Goal: Check status

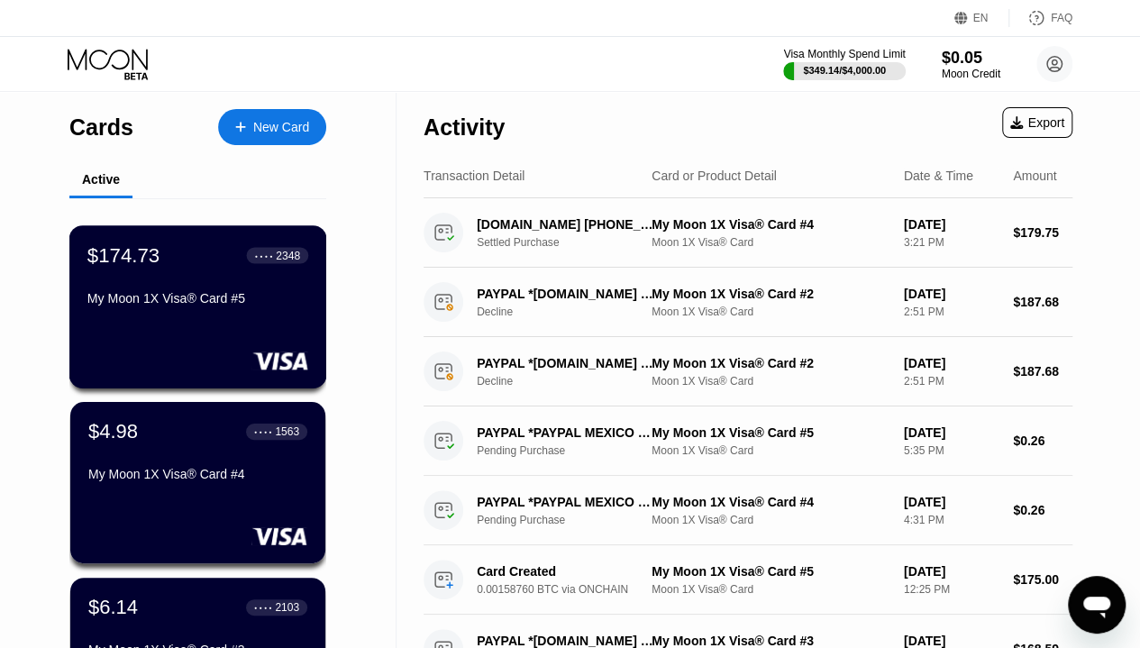
click at [168, 313] on div "My Moon 1X Visa® Card #5" at bounding box center [197, 302] width 221 height 22
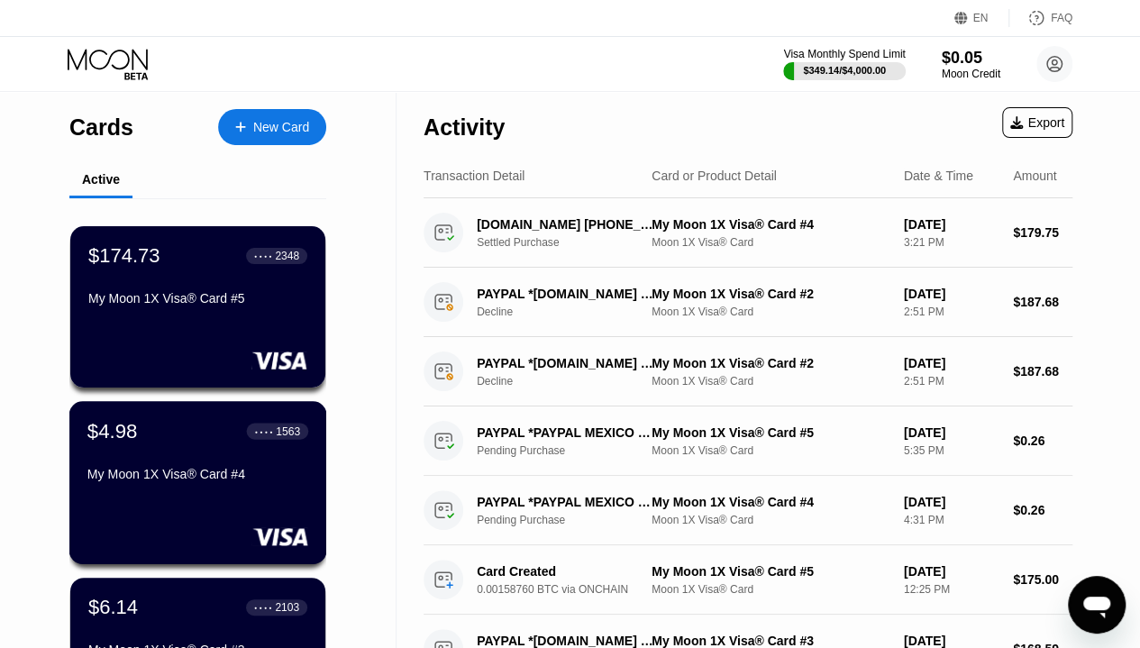
click at [185, 481] on div "My Moon 1X Visa® Card #4" at bounding box center [197, 474] width 221 height 14
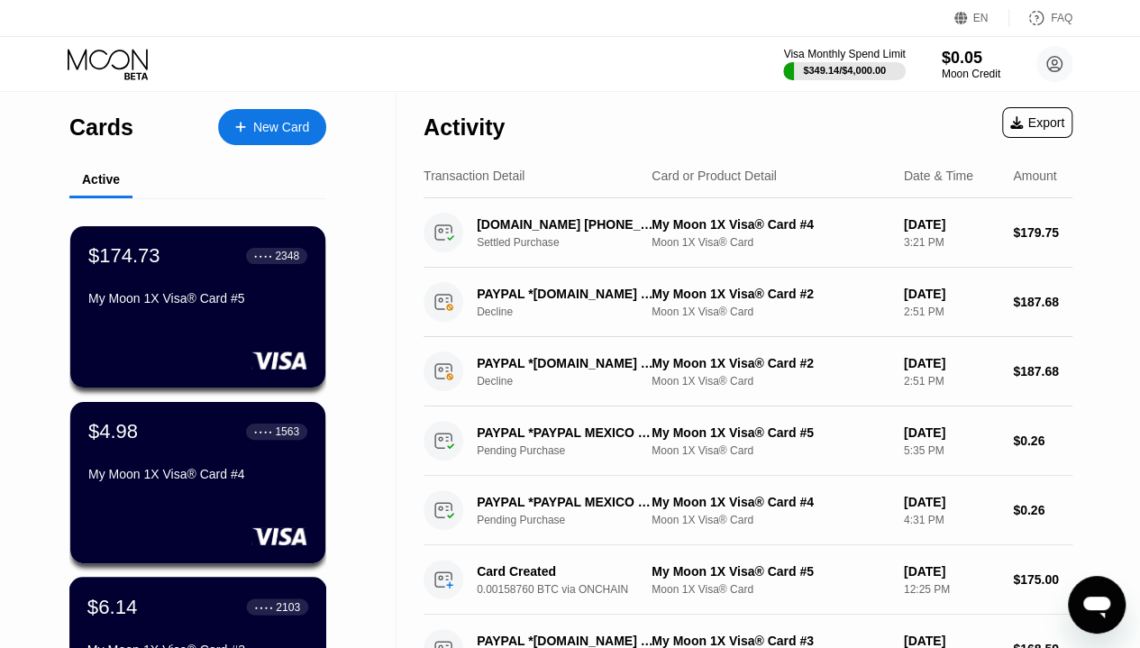
click at [177, 612] on div "$6.14 ● ● ● ● 2103" at bounding box center [197, 606] width 221 height 23
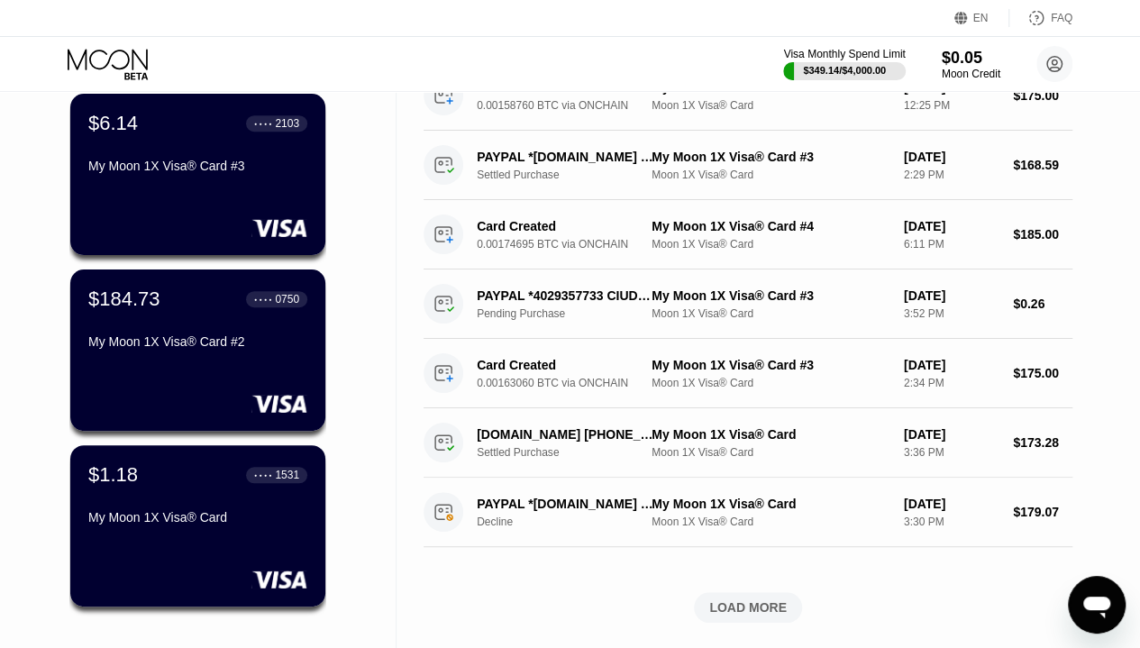
scroll to position [497, 0]
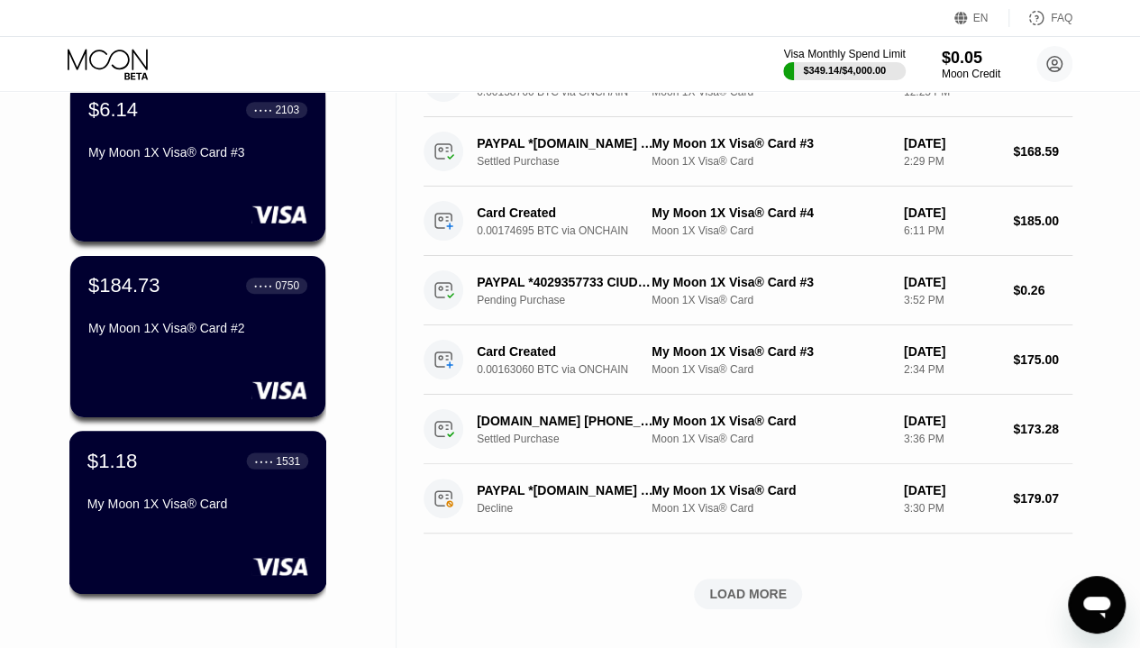
click at [200, 491] on div "$1.18 ● ● ● ● 1531 My Moon 1X Visa® Card" at bounding box center [197, 483] width 221 height 69
